Goal: Task Accomplishment & Management: Complete application form

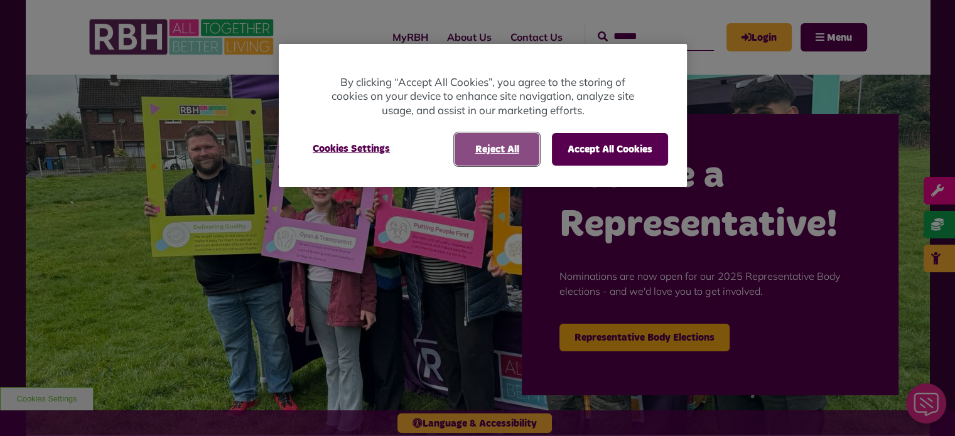
click at [497, 154] on button "Reject All" at bounding box center [497, 149] width 85 height 33
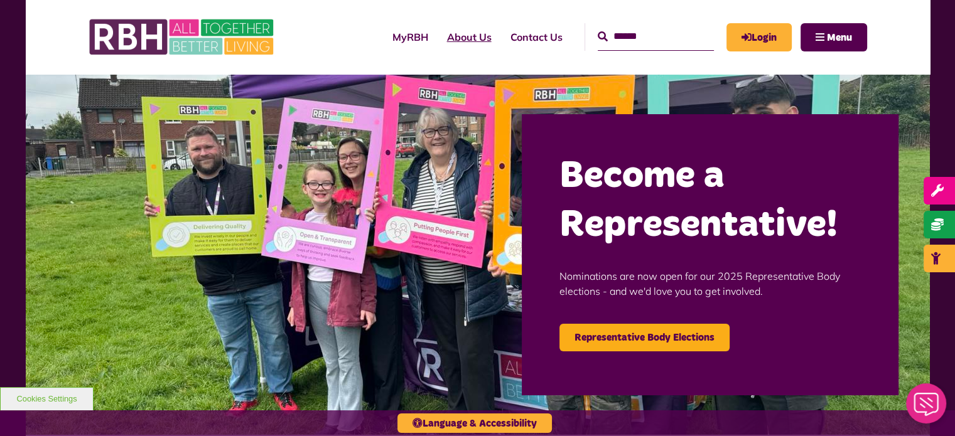
click at [450, 33] on link "About Us" at bounding box center [469, 37] width 63 height 34
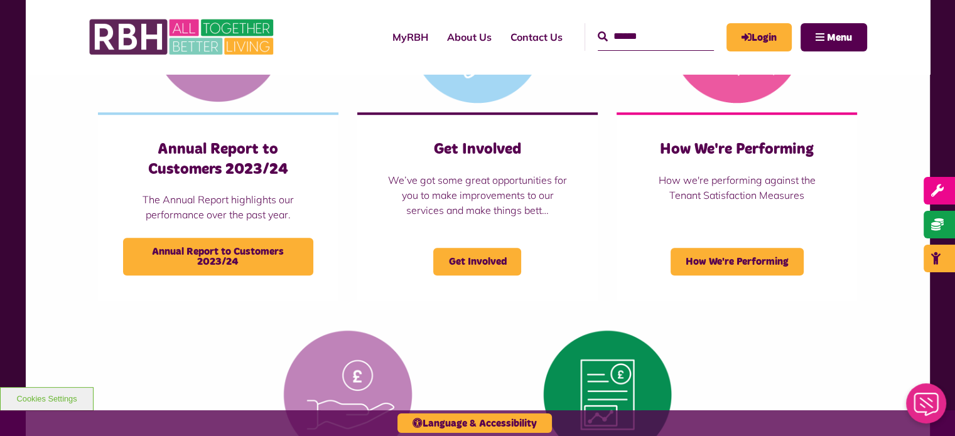
scroll to position [1005, 0]
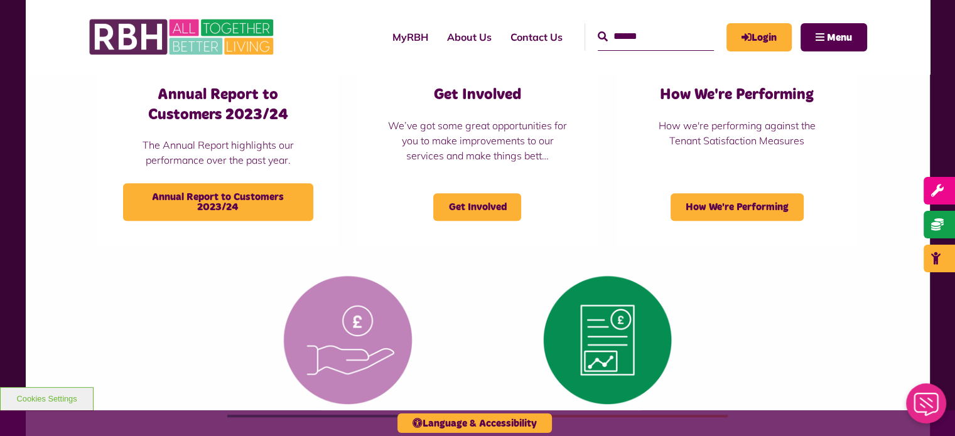
click at [859, 264] on div "Governance Governance Mutuality and Membership Mutuality and Membership Our Cor…" at bounding box center [478, 69] width 778 height 978
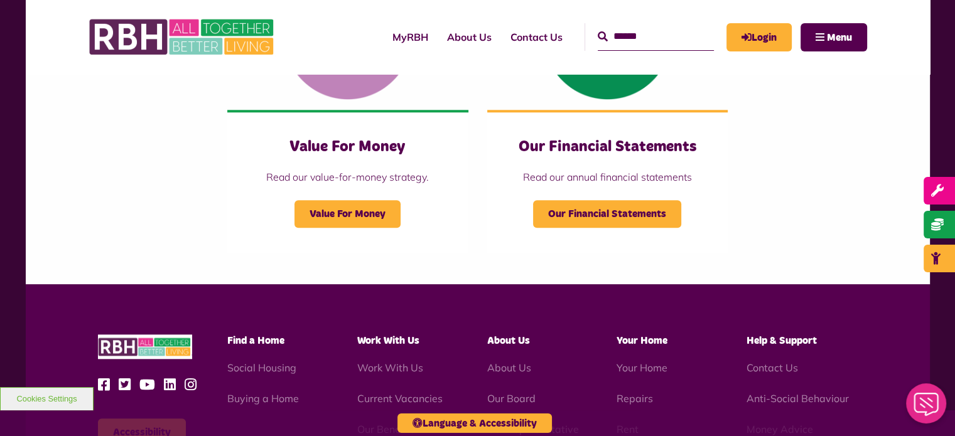
scroll to position [1444, 0]
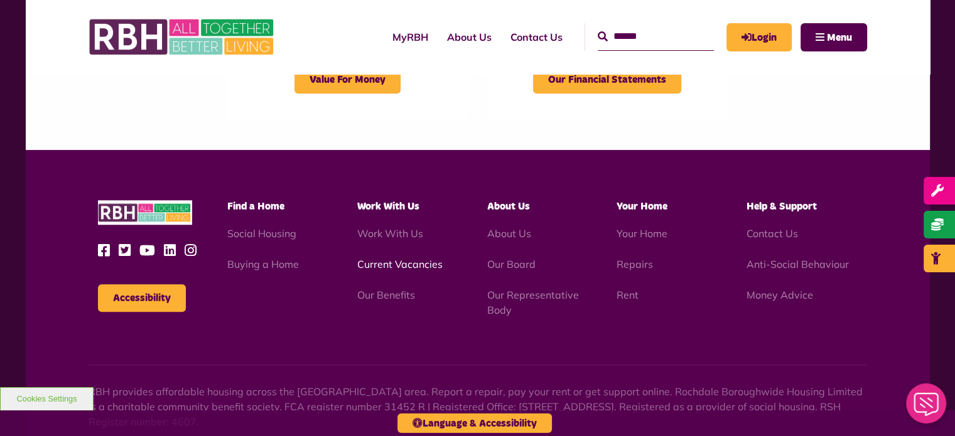
click at [406, 265] on link "Current Vacancies" at bounding box center [399, 264] width 85 height 13
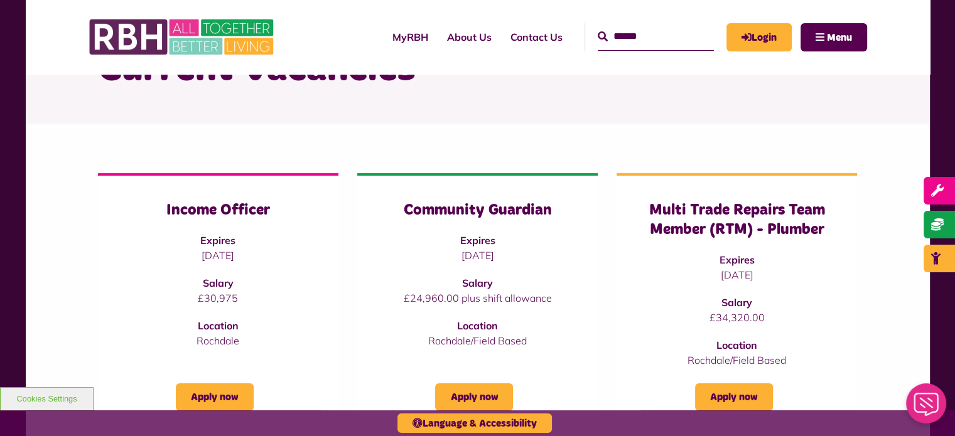
scroll to position [188, 0]
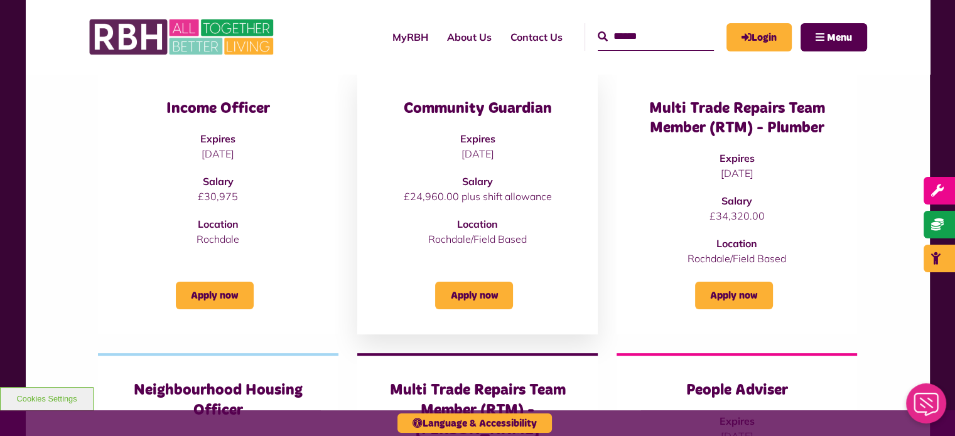
click at [496, 110] on h3 "Community Guardian" at bounding box center [477, 108] width 190 height 19
click at [487, 289] on link "Apply now" at bounding box center [474, 296] width 78 height 28
